Goal: Task Accomplishment & Management: Manage account settings

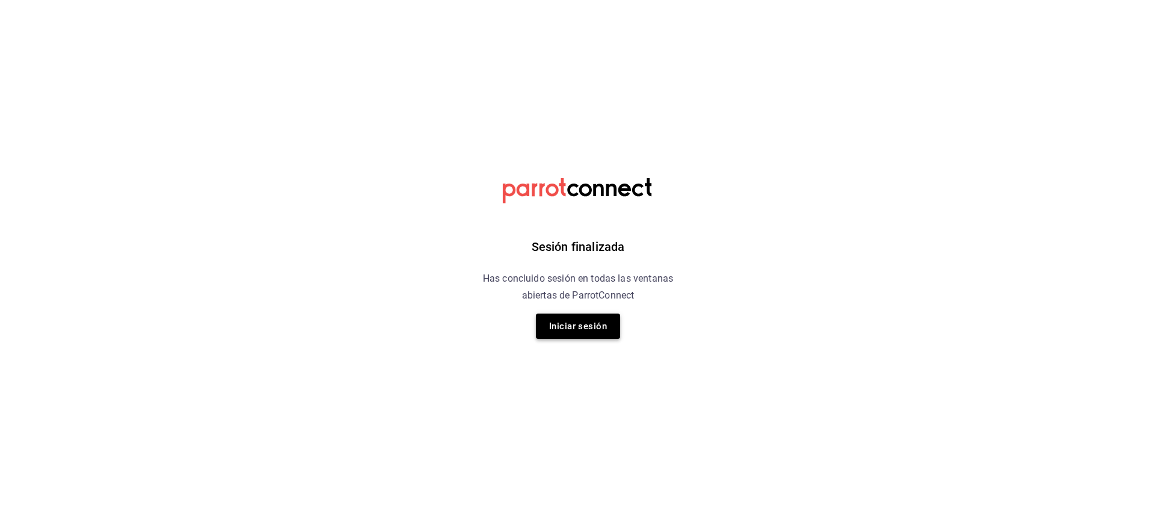
click at [588, 314] on button "Iniciar sesión" at bounding box center [578, 326] width 84 height 25
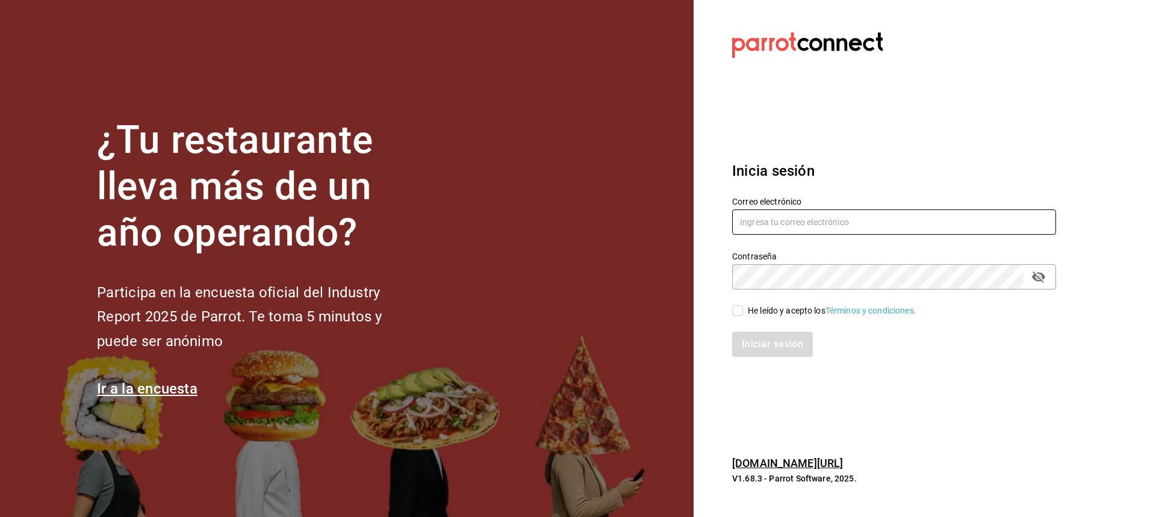
click at [932, 216] on input "text" at bounding box center [894, 222] width 324 height 25
type input "karolinabfelix@gmail.com"
drag, startPoint x: 737, startPoint y: 303, endPoint x: 735, endPoint y: 317, distance: 14.6
click at [735, 316] on div "He leído y acepto los Términos y condiciones." at bounding box center [887, 304] width 338 height 28
click at [740, 319] on div "Iniciar sesión" at bounding box center [887, 337] width 338 height 40
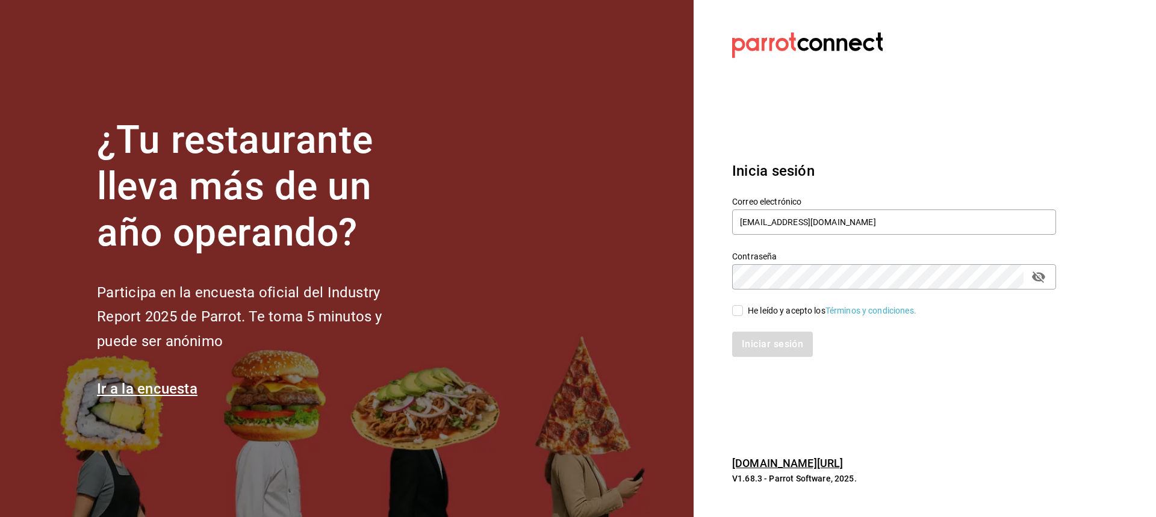
click at [738, 313] on input "He leído y acepto los Términos y condiciones." at bounding box center [737, 310] width 11 height 11
checkbox input "true"
click at [760, 341] on button "Iniciar sesión" at bounding box center [773, 344] width 82 height 25
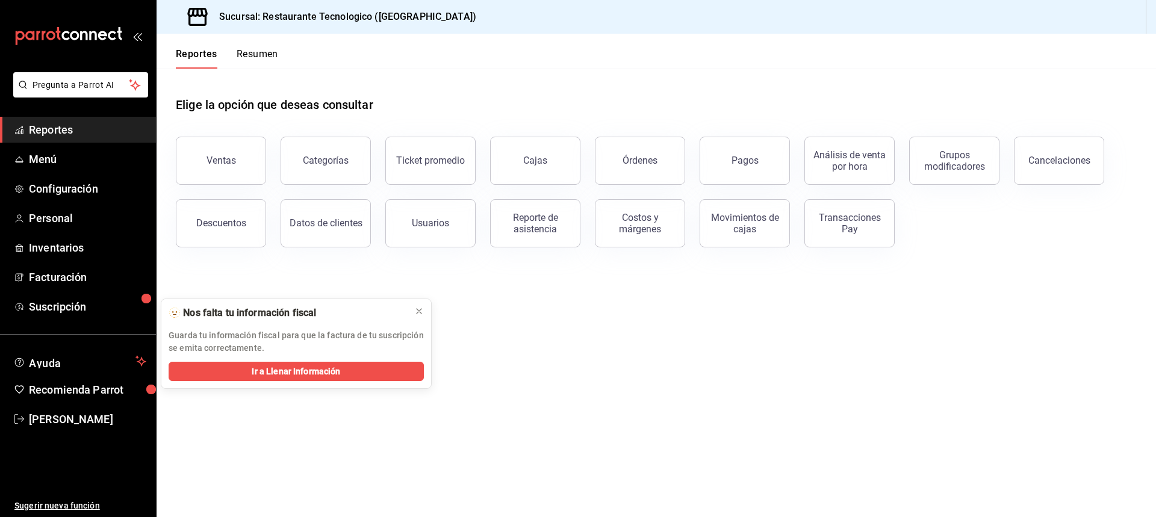
click at [279, 11] on h3 "Sucursal: Restaurante Tecnologico ([GEOGRAPHIC_DATA])" at bounding box center [343, 17] width 267 height 14
click at [201, 23] on icon at bounding box center [197, 17] width 24 height 24
click at [67, 164] on span "Menú" at bounding box center [87, 159] width 117 height 16
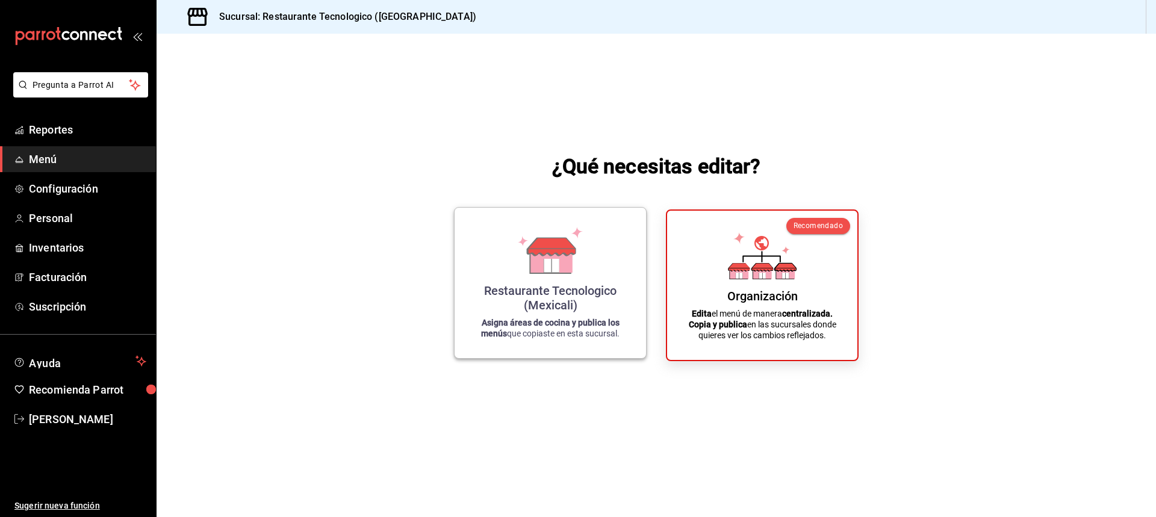
click at [611, 266] on div "Restaurante Tecnologico (Mexicali) Asigna áreas de cocina y publica los menús q…" at bounding box center [550, 282] width 163 height 131
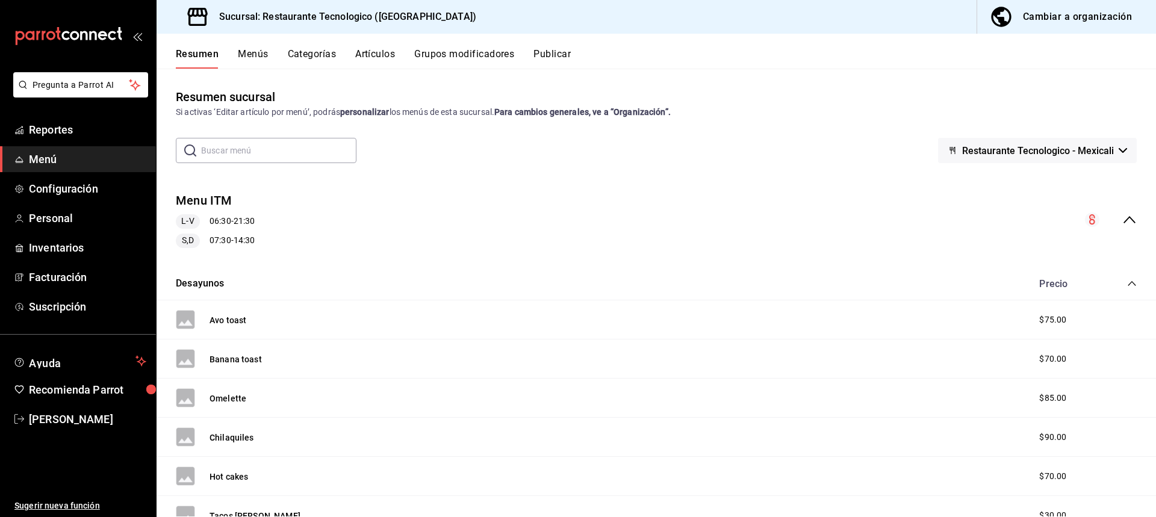
click at [253, 52] on button "Menús" at bounding box center [253, 58] width 30 height 20
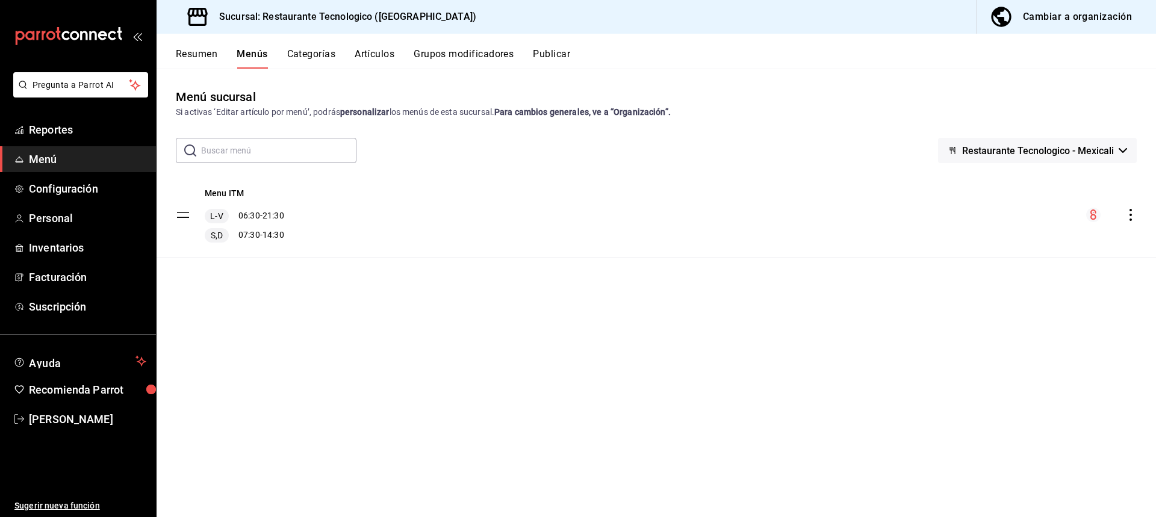
click at [334, 53] on button "Categorías" at bounding box center [311, 58] width 49 height 20
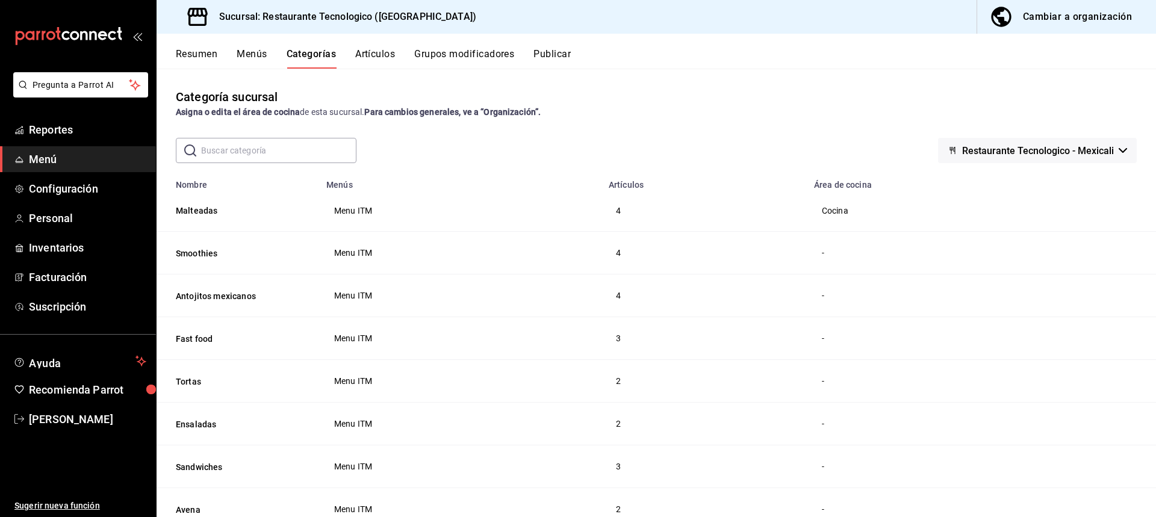
click at [832, 245] on td "-" at bounding box center [981, 253] width 349 height 43
click at [821, 250] on div "-" at bounding box center [979, 252] width 316 height 13
click at [199, 257] on button "Smoothies" at bounding box center [236, 253] width 120 height 12
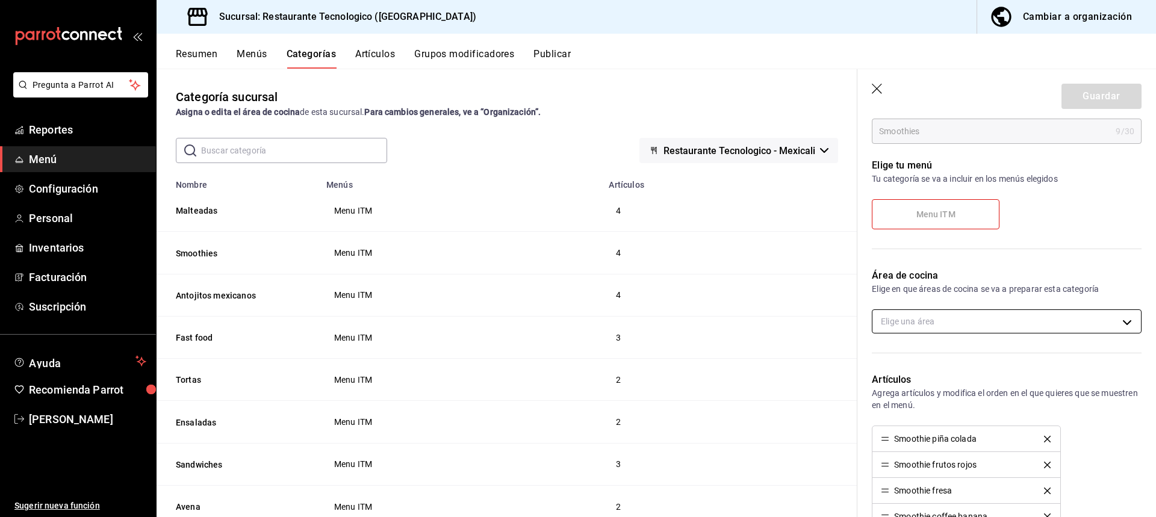
scroll to position [120, 0]
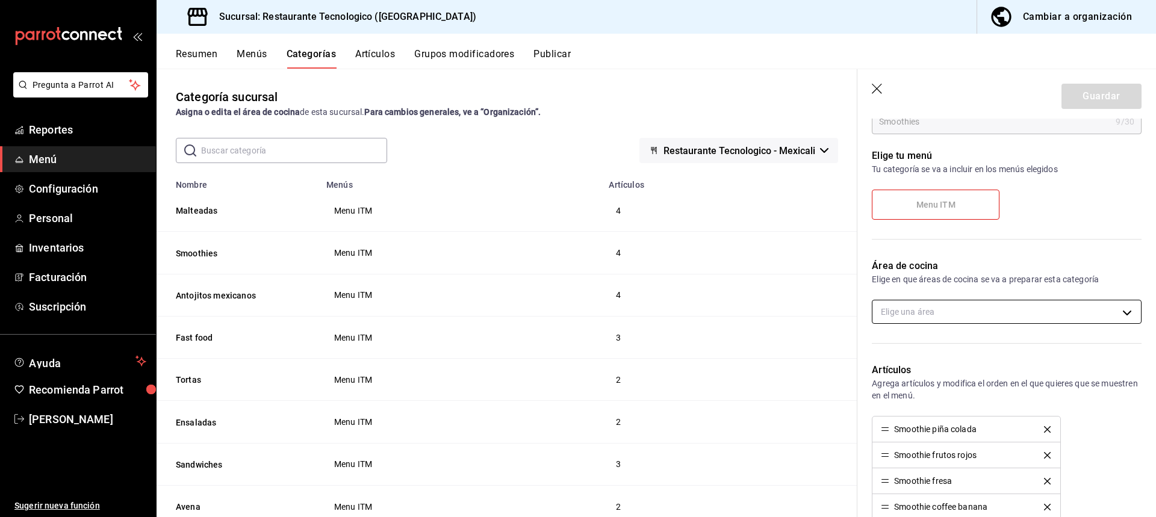
click at [962, 311] on body "Pregunta a Parrot AI Reportes Menú Configuración Personal Inventarios Facturaci…" at bounding box center [578, 258] width 1156 height 517
click at [885, 348] on input "checkbox" at bounding box center [887, 351] width 11 height 11
checkbox input "true"
type input "f9e91bfc-189c-4012-a78f-f0bc4ba93da6"
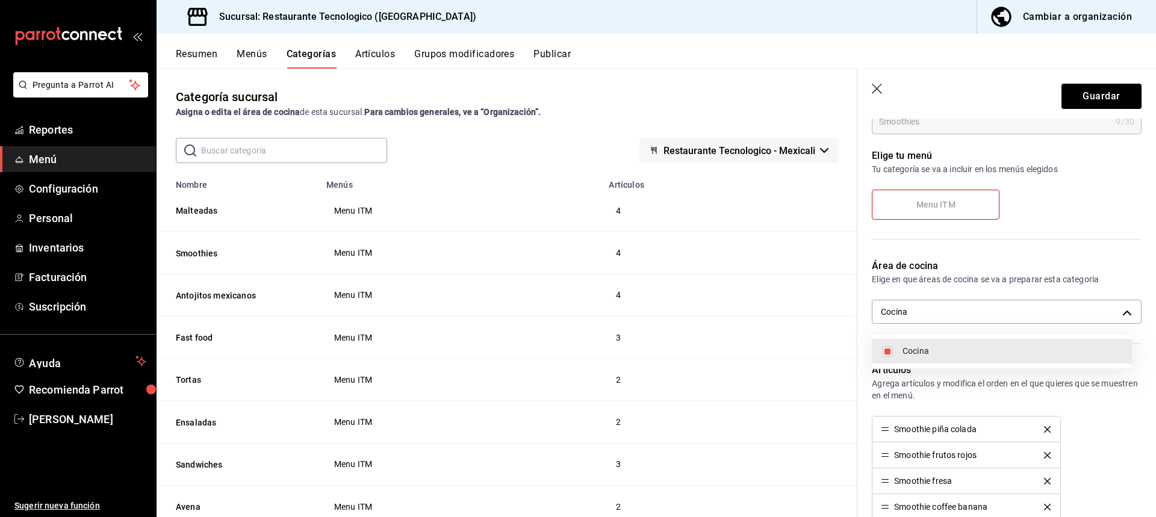
click at [1112, 90] on div at bounding box center [578, 258] width 1156 height 517
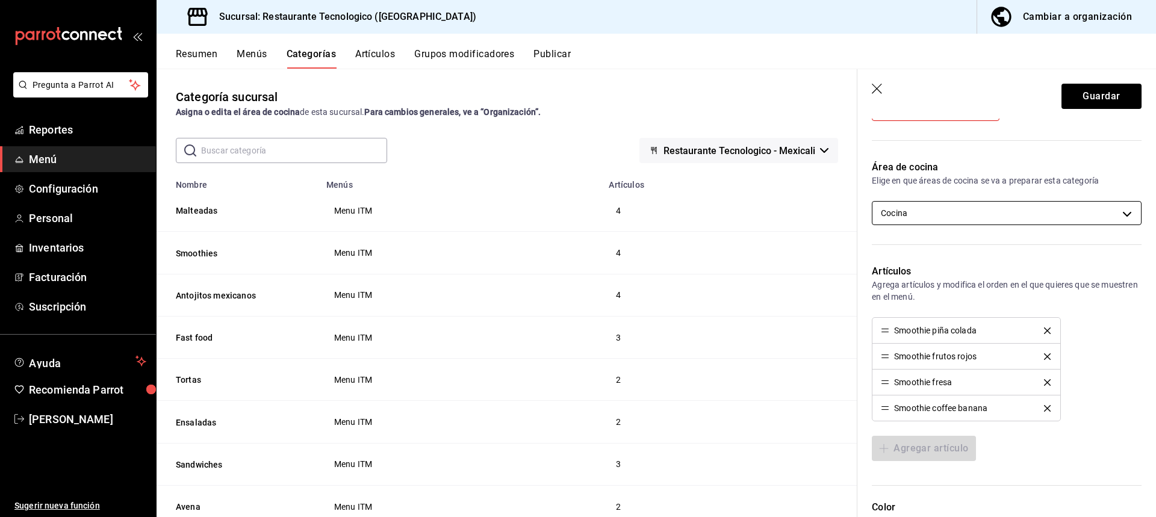
scroll to position [241, 0]
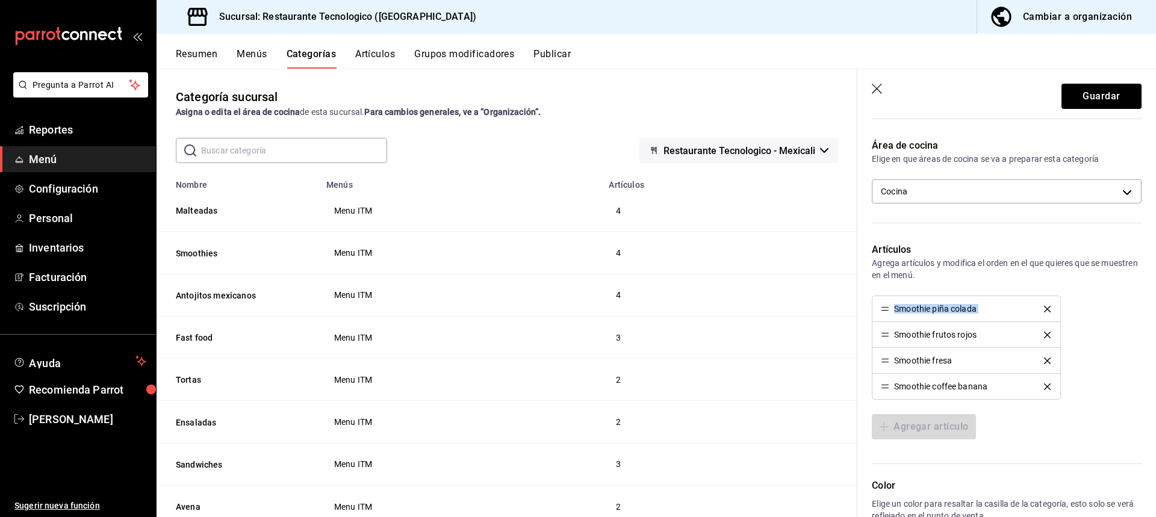
drag, startPoint x: 885, startPoint y: 307, endPoint x: 898, endPoint y: 325, distance: 22.4
click at [890, 340] on ul "Smoothie piña colada Smoothie frutos rojos Smoothie fresa Smoothie coffee banana" at bounding box center [966, 348] width 188 height 104
drag, startPoint x: 887, startPoint y: 313, endPoint x: 896, endPoint y: 313, distance: 8.4
click at [892, 324] on ul "Smoothie piña colada Smoothie frutos rojos Smoothie fresa Smoothie coffee banana" at bounding box center [966, 348] width 188 height 104
click at [923, 309] on div "Smoothie piña colada" at bounding box center [935, 309] width 82 height 8
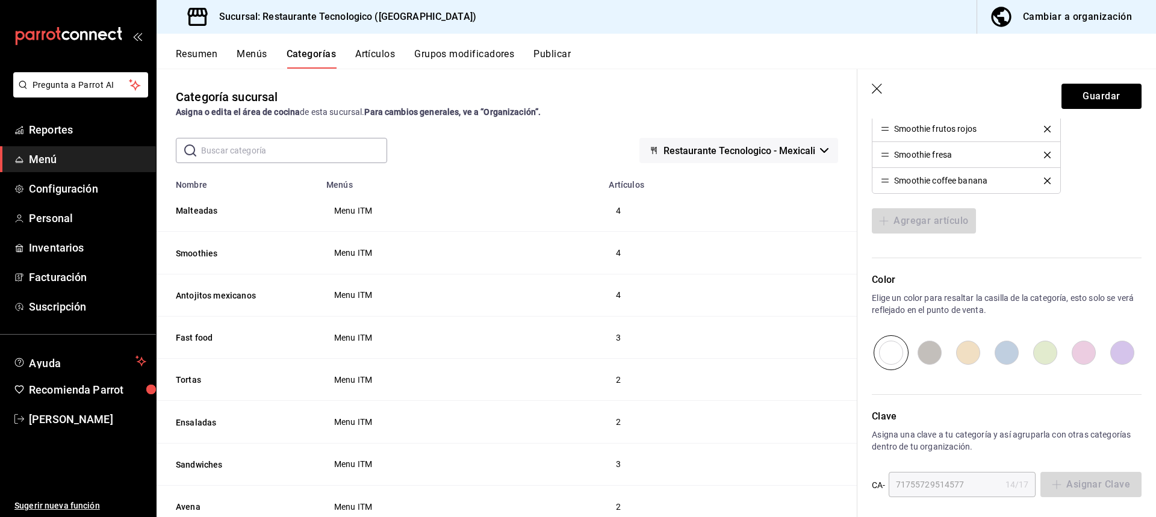
scroll to position [452, 0]
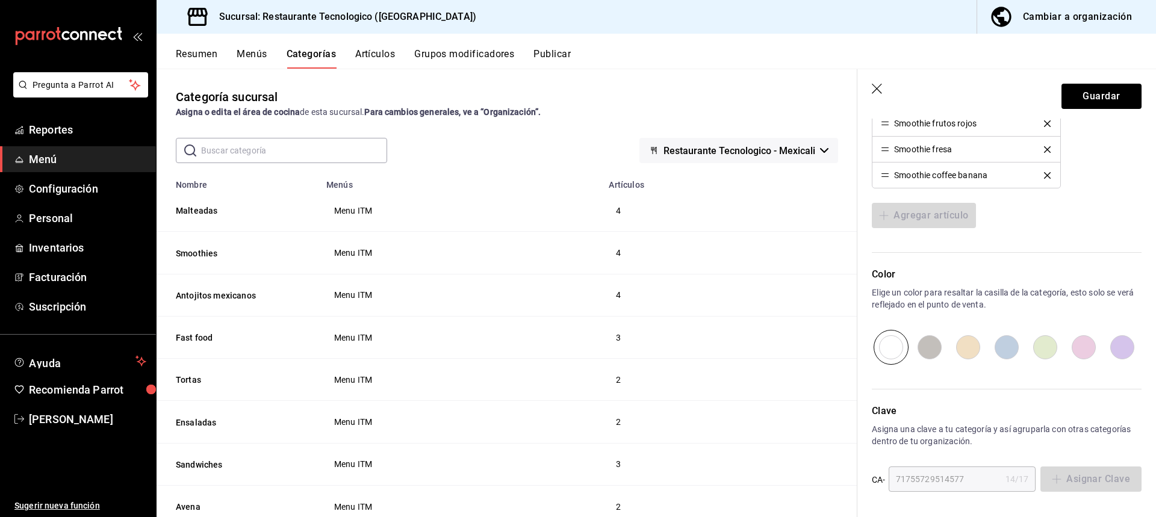
click at [948, 331] on div at bounding box center [1007, 347] width 270 height 35
click at [925, 355] on div at bounding box center [1007, 347] width 270 height 35
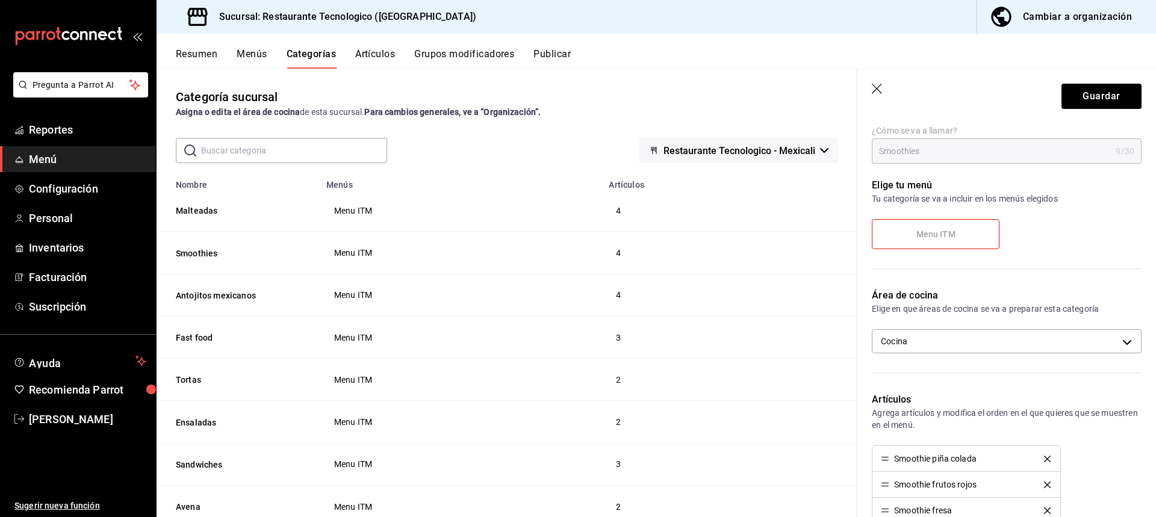
scroll to position [0, 0]
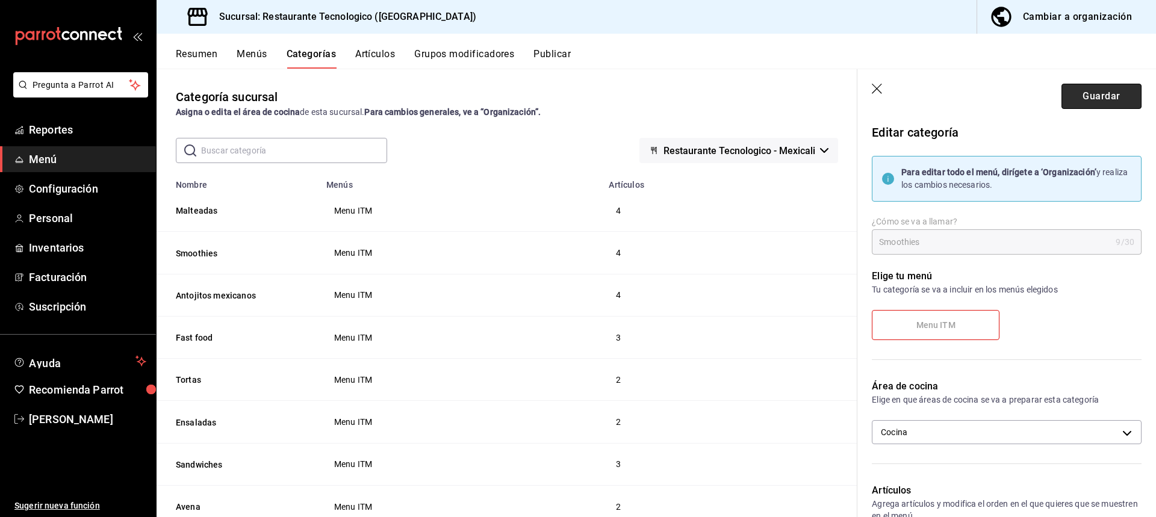
click at [1087, 107] on button "Guardar" at bounding box center [1102, 96] width 80 height 25
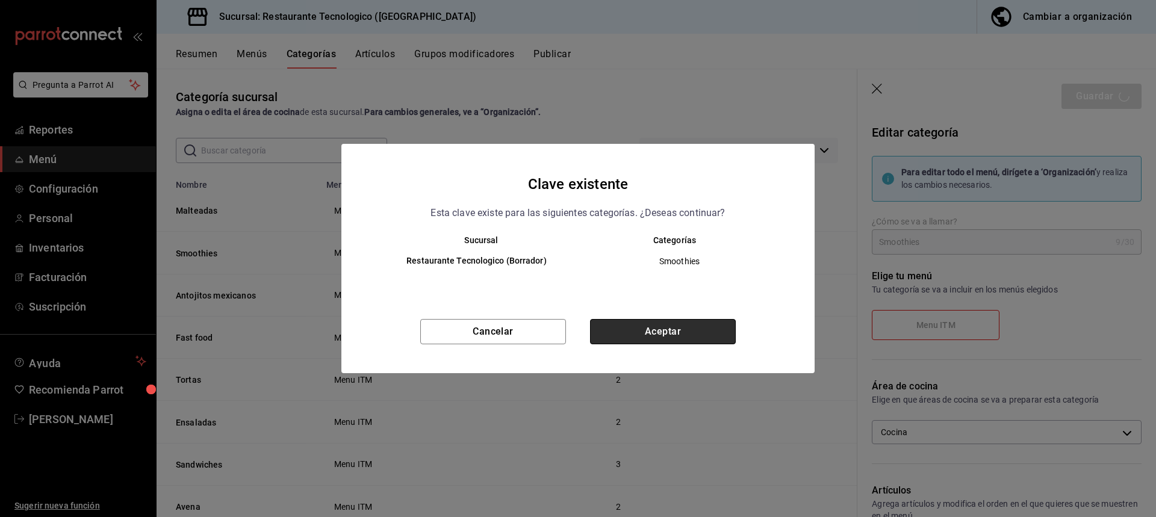
click at [680, 331] on button "Aceptar" at bounding box center [663, 331] width 146 height 25
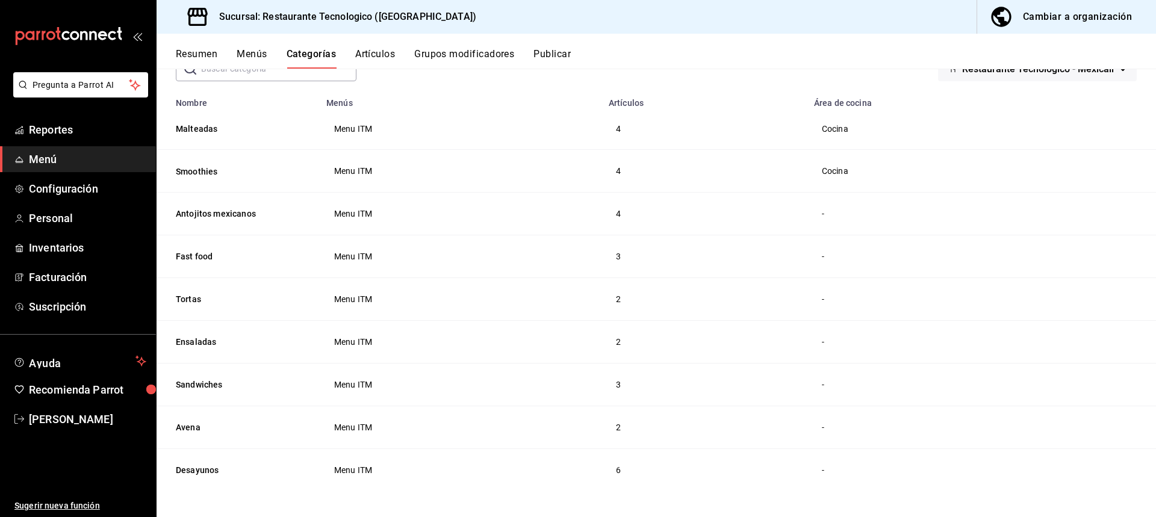
scroll to position [85, 0]
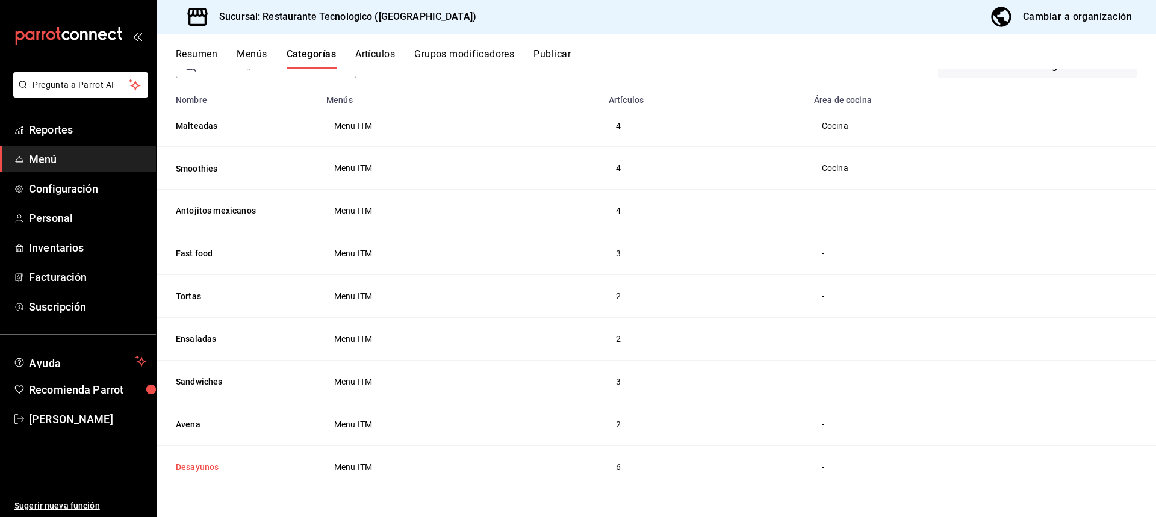
click at [240, 470] on button "Desayunos" at bounding box center [236, 467] width 120 height 12
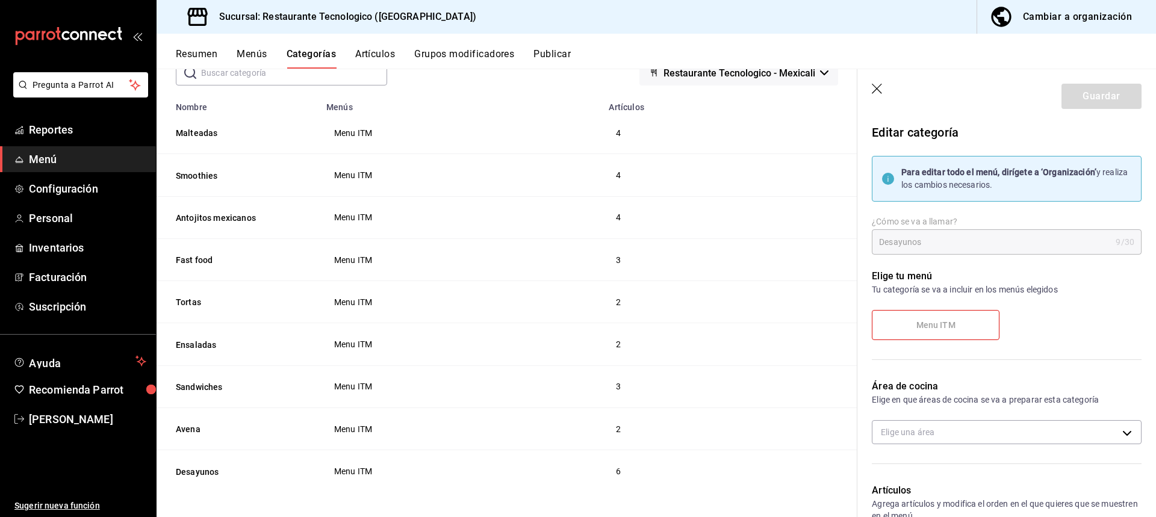
scroll to position [241, 0]
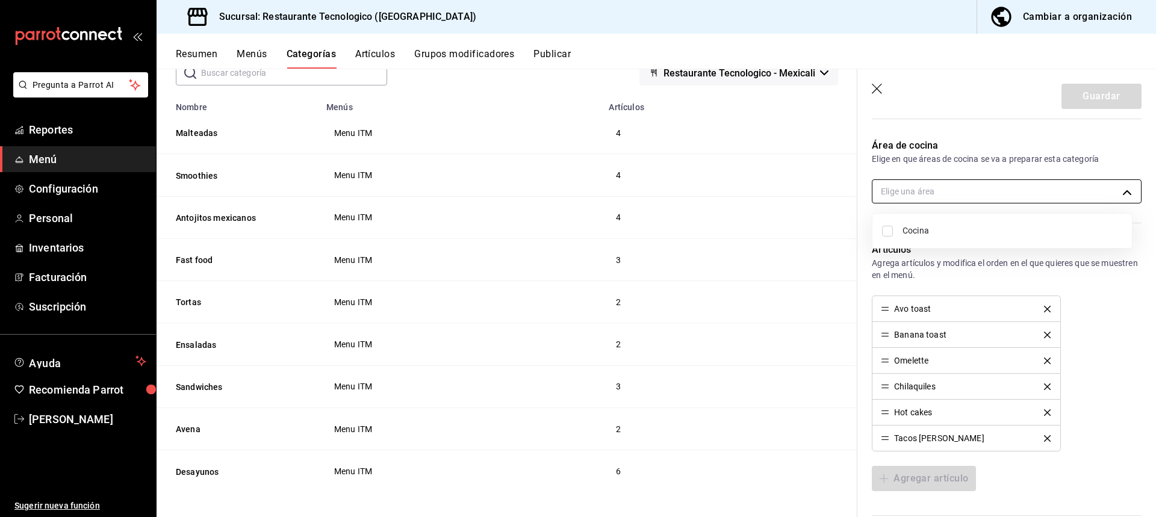
click at [1006, 197] on body "Pregunta a Parrot AI Reportes Menú Configuración Personal Inventarios Facturaci…" at bounding box center [578, 258] width 1156 height 517
click at [966, 228] on span "Cocina" at bounding box center [1013, 231] width 220 height 13
type input "f9e91bfc-189c-4012-a78f-f0bc4ba93da6"
checkbox input "true"
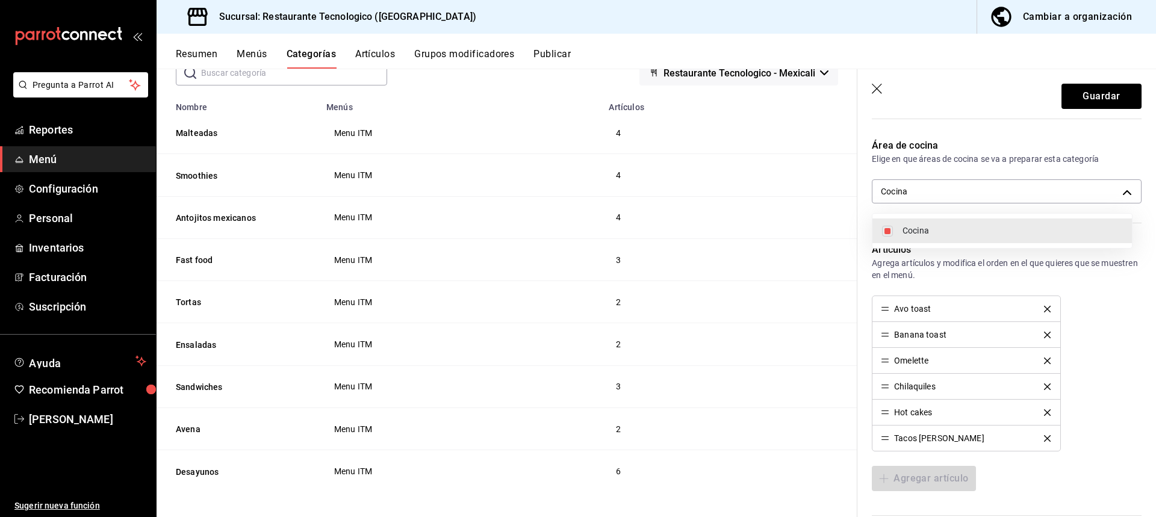
click at [1124, 96] on div at bounding box center [578, 258] width 1156 height 517
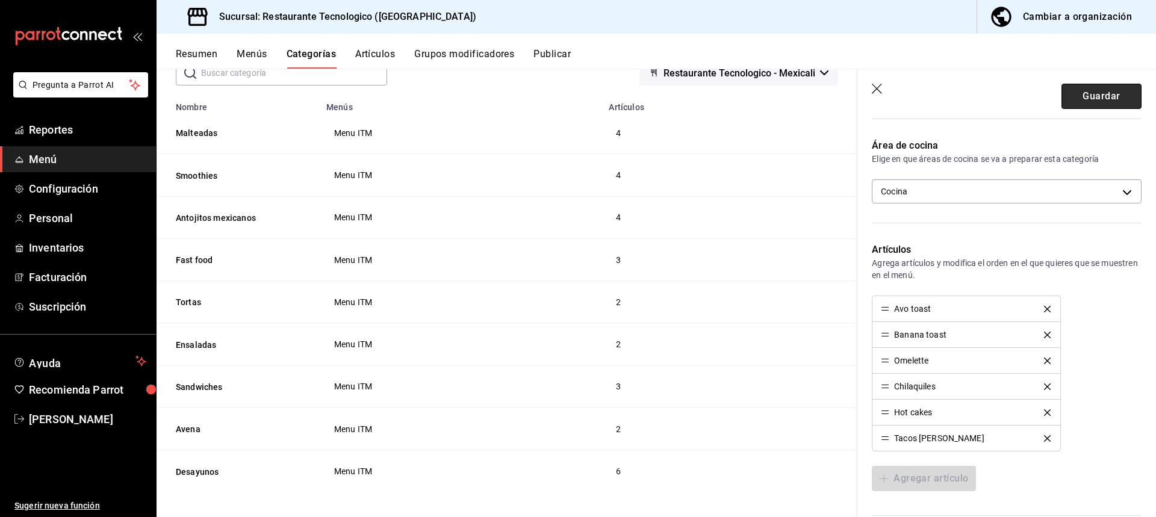
click at [1113, 105] on button "Guardar" at bounding box center [1102, 96] width 80 height 25
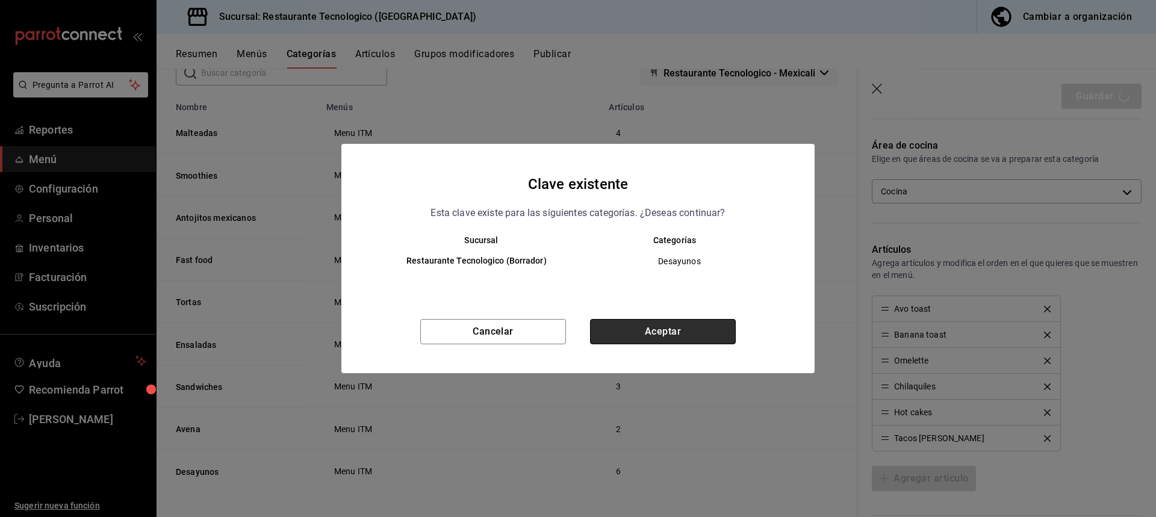
click at [689, 338] on button "Aceptar" at bounding box center [663, 331] width 146 height 25
